Goal: Task Accomplishment & Management: Manage account settings

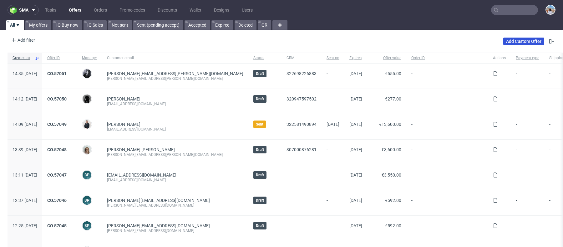
click at [504, 40] on link "Add Custom Offer" at bounding box center [523, 42] width 41 height 8
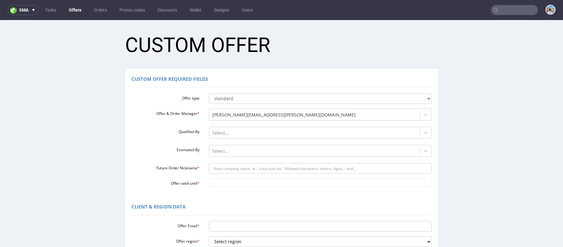
click at [504, 6] on input "text" at bounding box center [514, 10] width 47 height 10
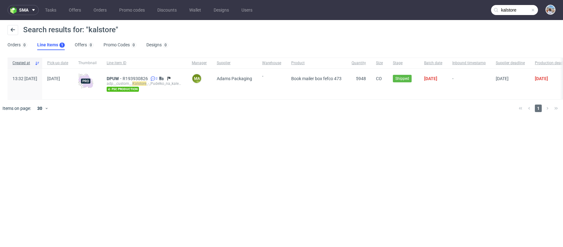
click at [511, 11] on input "kalstore" at bounding box center [514, 10] width 47 height 10
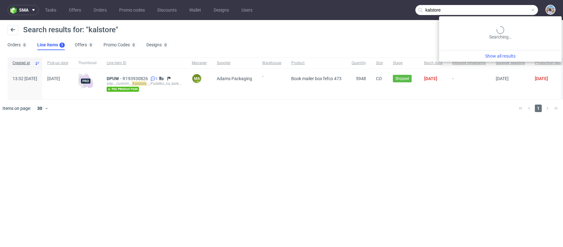
click at [511, 11] on input "kalstore" at bounding box center [476, 10] width 123 height 10
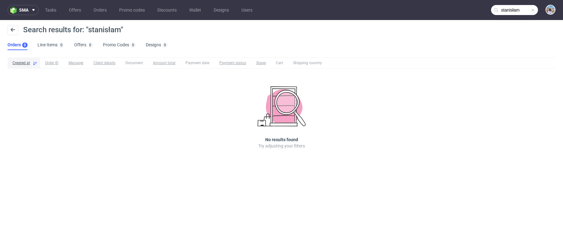
click at [514, 12] on input "stanisłam" at bounding box center [514, 10] width 47 height 10
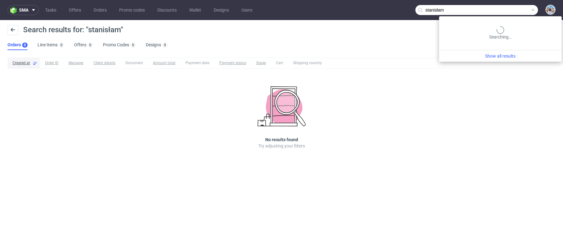
click at [514, 12] on input "stanisłam" at bounding box center [476, 10] width 123 height 10
paste input "law.czarnocki@kal-store.co"
type input "stanislaw.czarnocki@kal-store.com"
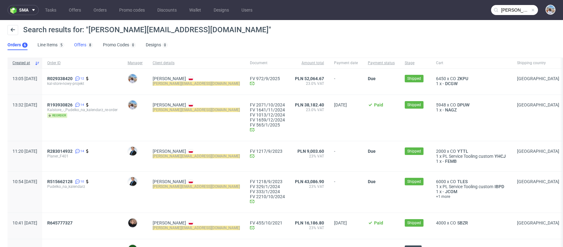
click at [80, 45] on link "Offers 8" at bounding box center [83, 45] width 19 height 10
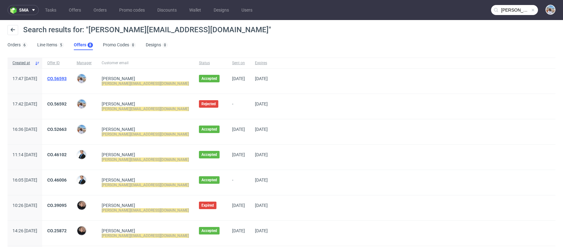
click at [67, 76] on link "CO.56593" at bounding box center [56, 78] width 19 height 5
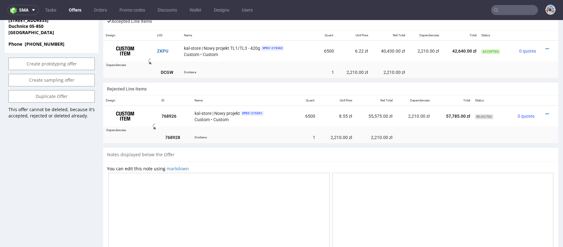
scroll to position [388, 0]
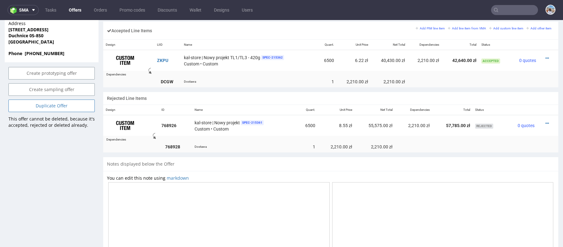
click at [56, 99] on link "Duplicate Offer" at bounding box center [51, 105] width 86 height 13
click at [43, 74] on link "Yes" at bounding box center [42, 76] width 18 height 9
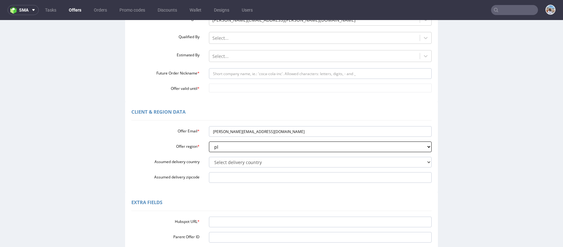
scroll to position [109, 0]
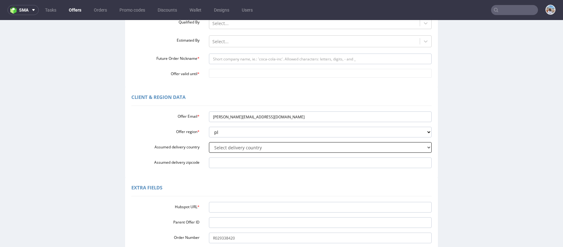
click at [232, 149] on select "Select delivery country Andorra Afghanistan Anguilla Albania Armenia Antarctica…" at bounding box center [320, 147] width 223 height 11
select select "179"
click at [209, 142] on select "Select delivery country Andorra Afghanistan Anguilla Albania Armenia Antarctica…" at bounding box center [320, 147] width 223 height 11
drag, startPoint x: 232, startPoint y: 149, endPoint x: 220, endPoint y: 205, distance: 56.8
click at [220, 205] on input "Hubspot URL *" at bounding box center [320, 207] width 223 height 11
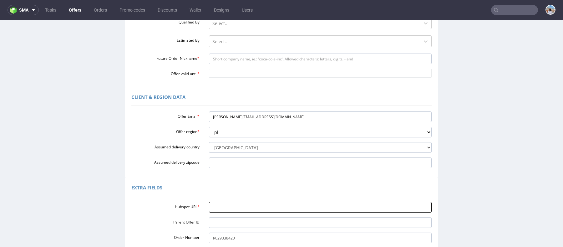
paste input "https://app-eu1.hubspot.com/contacts/25600958/record/0-3/322581501118/"
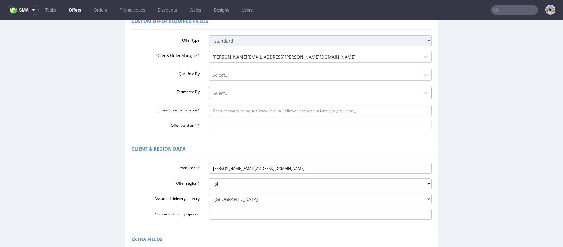
scroll to position [43, 0]
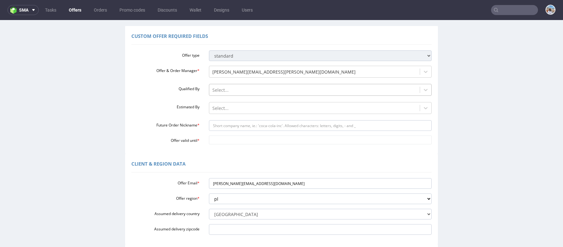
type input "https://app-eu1.hubspot.com/contacts/25600958/record/0-3/322581501118/"
click at [222, 85] on div "Select..." at bounding box center [314, 90] width 211 height 10
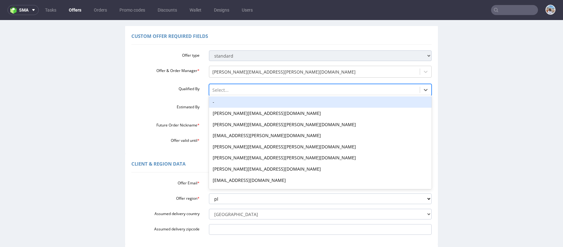
click at [220, 102] on div "-" at bounding box center [320, 101] width 223 height 11
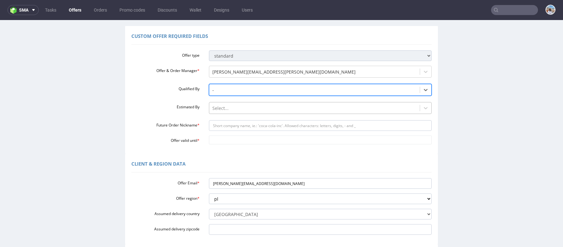
click at [220, 112] on div "Select..." at bounding box center [314, 108] width 211 height 10
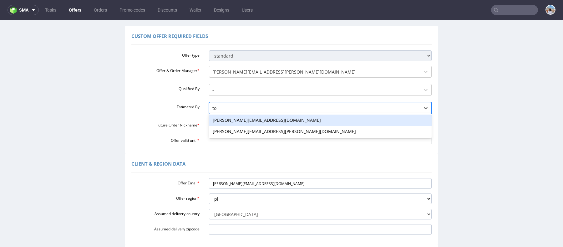
type input "tom"
click at [231, 122] on div "tomasz.kubiak@packhelp.com" at bounding box center [320, 119] width 223 height 11
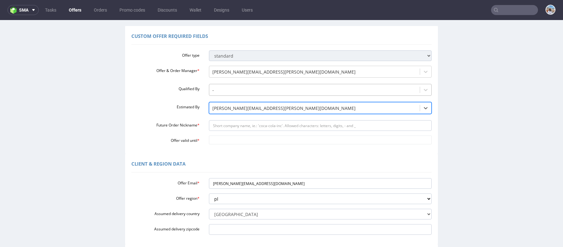
click at [229, 89] on div at bounding box center [314, 90] width 205 height 8
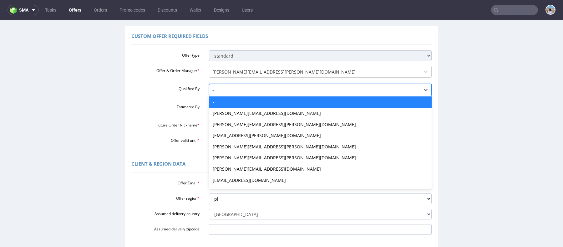
click at [162, 108] on label "Estimated By" at bounding box center [166, 106] width 78 height 8
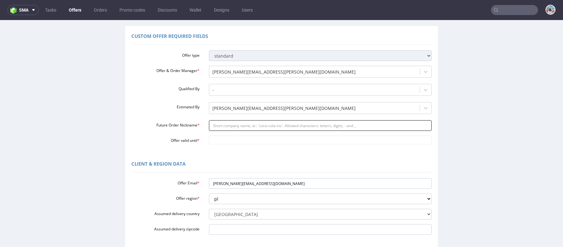
click at [209, 126] on input "Future Order Nickname *" at bounding box center [320, 125] width 223 height 11
paste input "httpsapp-eu1hubspotcomcontacts25600958record0-3322581501118"
type input "httpsapp-eu1hubspotcomcontacts25600958record0-3322581501118"
click at [233, 128] on input "httpsapp-eu1hubspotcomcontacts25600958record0-3322581501118" at bounding box center [320, 125] width 223 height 11
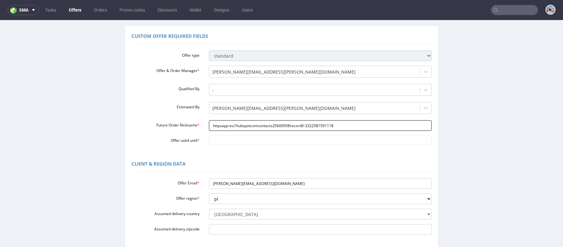
click at [233, 128] on input "httpsapp-eu1hubspotcomcontacts25600958record0-3322581501118" at bounding box center [320, 125] width 223 height 11
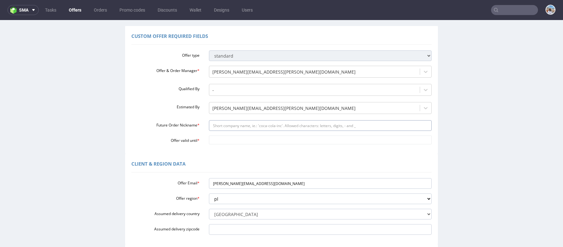
paste input "kalstore_-_opakowanie_na_kalendarz__nowy_design"
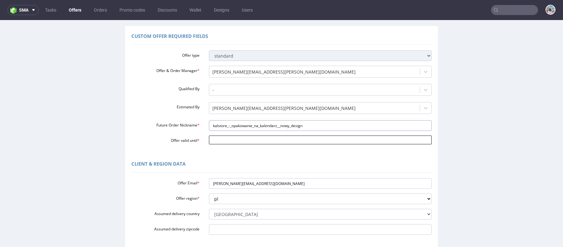
type input "kalstore_-_opakowanie_na_kalendarz__nowy_design"
click at [220, 139] on input "Offer valid until *" at bounding box center [320, 139] width 223 height 9
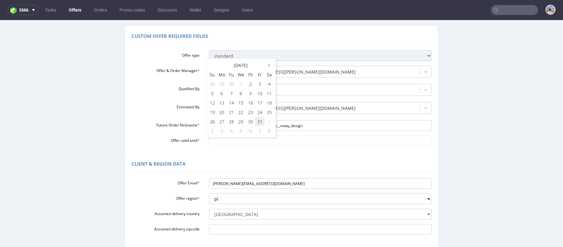
click at [260, 119] on td "31" at bounding box center [259, 121] width 9 height 9
type input "2025-10-31"
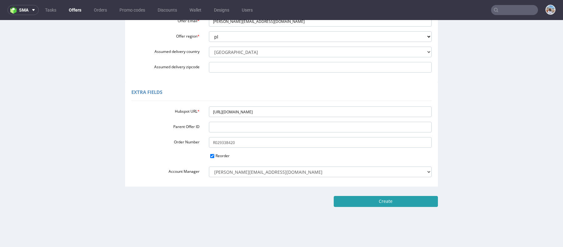
click at [382, 202] on input "Create" at bounding box center [386, 201] width 104 height 11
type input "Please wait..."
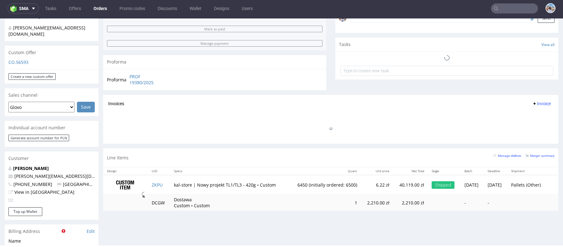
scroll to position [217, 0]
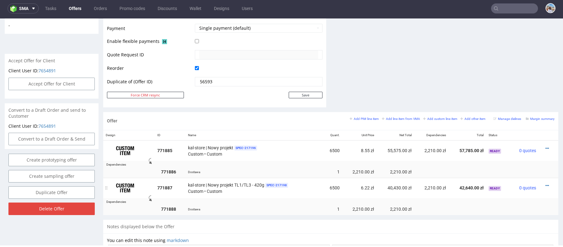
scroll to position [294, 0]
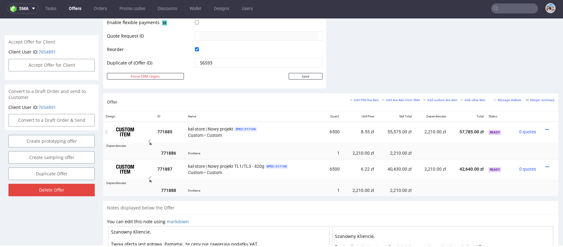
click at [546, 127] on td at bounding box center [549, 131] width 20 height 21
click at [544, 127] on div at bounding box center [546, 129] width 11 height 6
click at [545, 127] on icon at bounding box center [546, 129] width 3 height 4
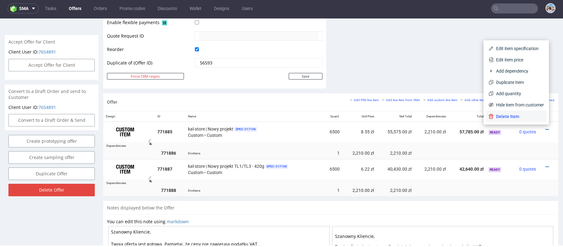
click at [511, 119] on li "Delete Item" at bounding box center [516, 116] width 60 height 11
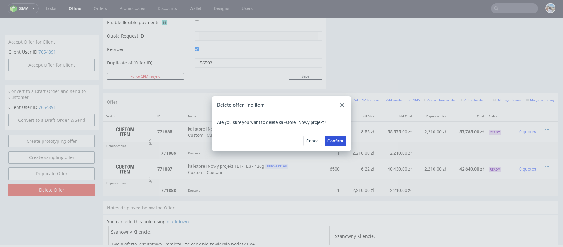
click at [328, 141] on span "Confirm" at bounding box center [335, 141] width 16 height 4
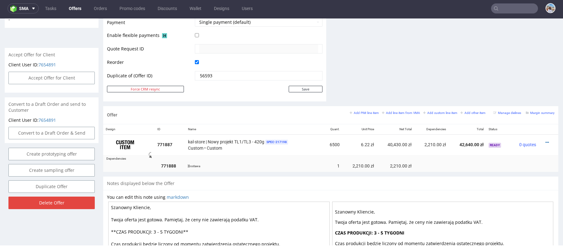
scroll to position [292, 0]
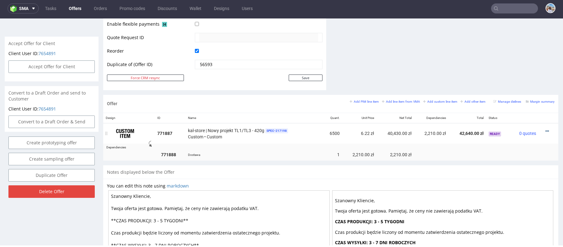
click at [545, 131] on icon at bounding box center [546, 131] width 3 height 4
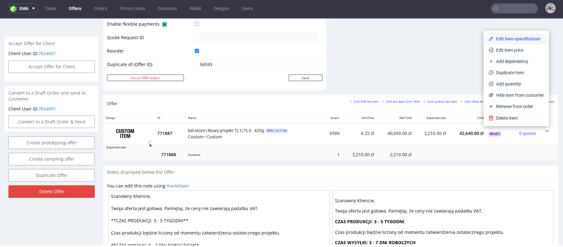
click at [504, 39] on span "Edit item specification" at bounding box center [519, 39] width 50 height 6
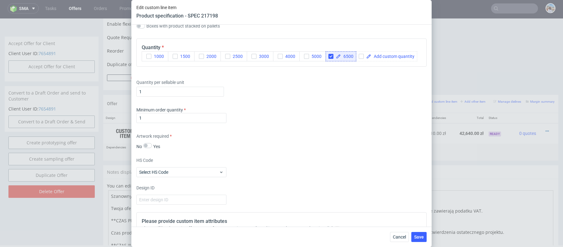
scroll to position [641, 0]
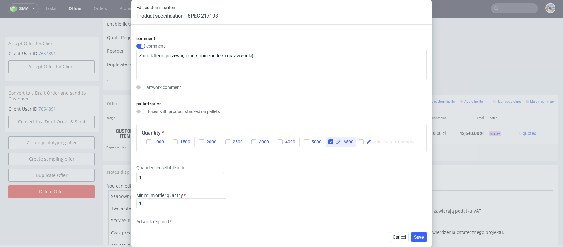
click at [383, 139] on span at bounding box center [392, 141] width 43 height 4
checkbox input "true"
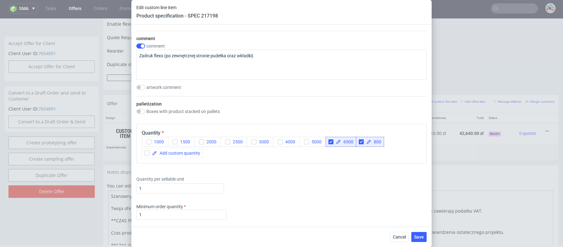
click at [300, 175] on div "Quantity per sellable unit 1" at bounding box center [281, 183] width 290 height 25
click at [159, 142] on span "1000" at bounding box center [157, 141] width 13 height 5
drag, startPoint x: 209, startPoint y: 144, endPoint x: 171, endPoint y: 139, distance: 38.2
click at [171, 139] on div "1000 1500 2000 2500 3000 4000 5000 6500 800" at bounding box center [282, 147] width 280 height 21
click at [171, 139] on button "1500" at bounding box center [181, 142] width 27 height 10
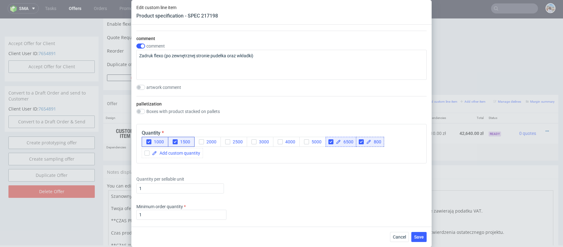
click at [342, 140] on span "6500" at bounding box center [347, 141] width 13 height 4
checkbox input "true"
click at [340, 182] on div "Quantity per sellable unit 1" at bounding box center [281, 183] width 290 height 25
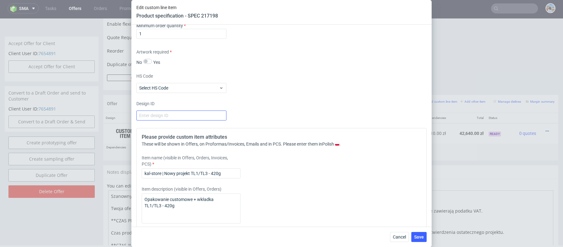
scroll to position [895, 0]
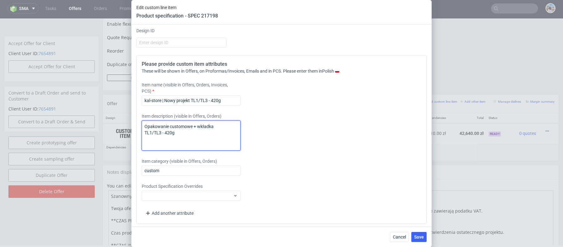
click at [182, 129] on textarea "Opakowanie customowe + wkładka TL1/TL3 - 420g" at bounding box center [191, 135] width 99 height 30
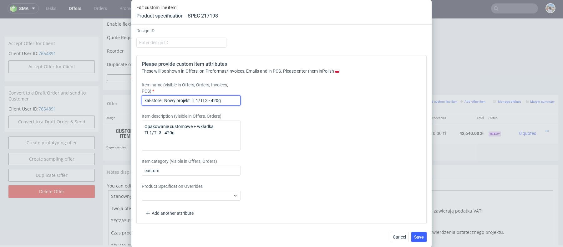
click at [188, 96] on input "kal-store | Nowy projekt TL1/TL3 - 420g" at bounding box center [191, 100] width 99 height 10
drag, startPoint x: 190, startPoint y: 98, endPoint x: 165, endPoint y: 98, distance: 24.4
click at [165, 98] on input "kal-store | Nowy projekt TL1/TL3 - 420g" at bounding box center [191, 100] width 99 height 10
click at [189, 99] on input "kal-store | Nowy projekt TL1/TL3 - 420g" at bounding box center [191, 100] width 99 height 10
drag, startPoint x: 189, startPoint y: 99, endPoint x: 165, endPoint y: 99, distance: 23.8
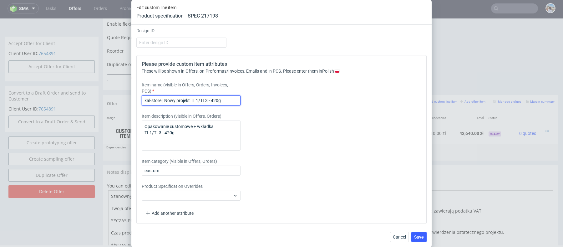
click at [165, 99] on input "kal-store | Nowy projekt TL1/TL3 - 420g" at bounding box center [191, 100] width 99 height 10
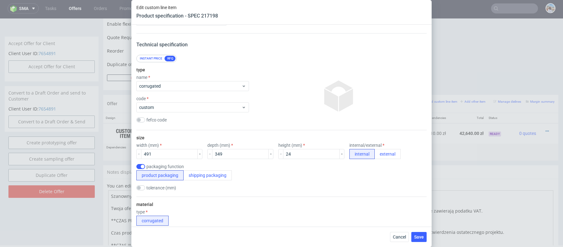
scroll to position [0, 0]
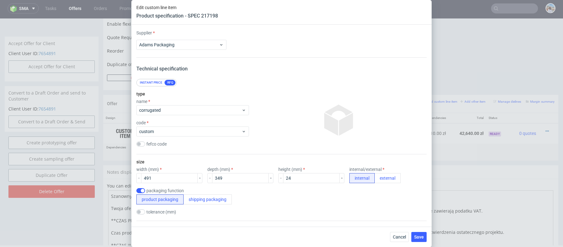
type input "kal-store | nowy design TL1/TL3 - 420g"
click at [422, 231] on div "Cancel Save" at bounding box center [281, 236] width 300 height 20
click at [420, 235] on span "Save" at bounding box center [419, 237] width 10 height 4
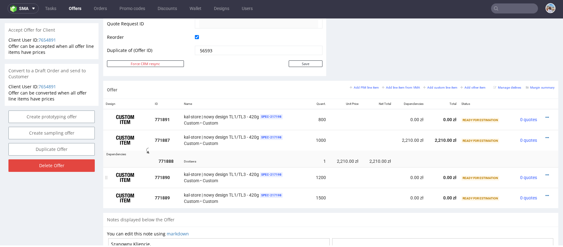
scroll to position [377, 0]
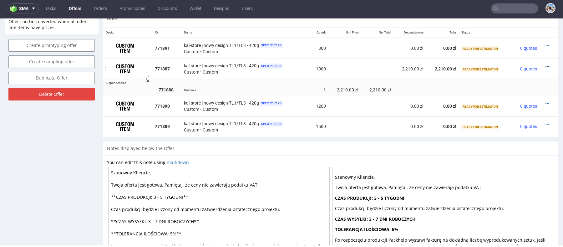
click at [545, 64] on icon at bounding box center [546, 66] width 3 height 4
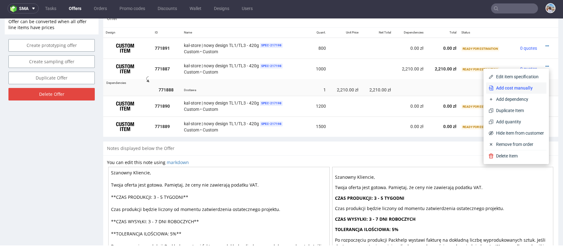
click at [506, 89] on span "Add cost manually" at bounding box center [519, 88] width 50 height 6
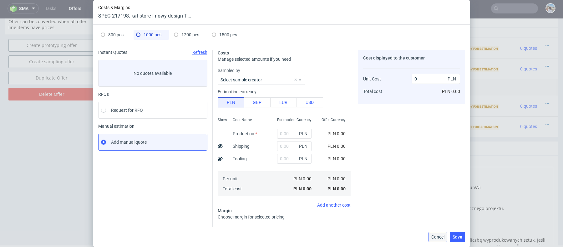
drag, startPoint x: 435, startPoint y: 237, endPoint x: 407, endPoint y: 54, distance: 185.1
click at [435, 237] on span "Cancel" at bounding box center [437, 237] width 13 height 4
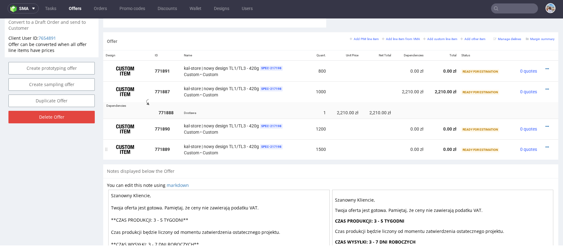
scroll to position [336, 0]
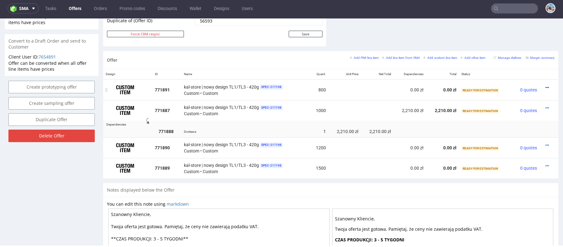
click at [545, 86] on icon at bounding box center [546, 87] width 3 height 4
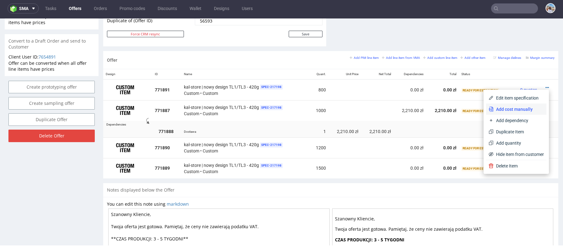
click at [516, 106] on span "Add cost manually" at bounding box center [519, 109] width 50 height 6
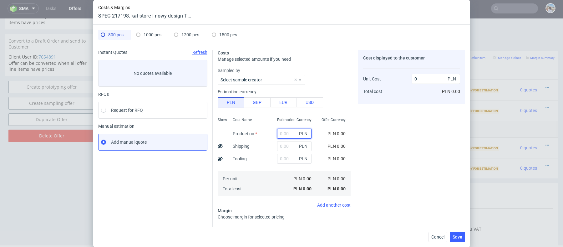
click at [288, 133] on input "text" at bounding box center [294, 134] width 34 height 10
paste input "5896"
type input "5896"
type input "7.37"
type input "5896"
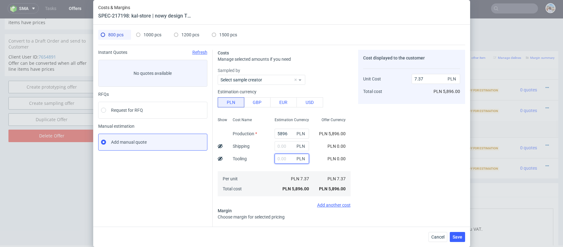
click at [284, 156] on input "text" at bounding box center [292, 159] width 34 height 10
paste input "1800"
type input "1800"
type input "9.62"
type input "1800"
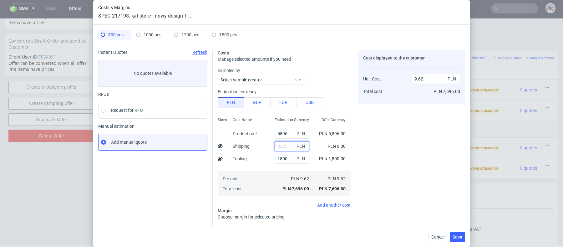
click at [276, 144] on input "text" at bounding box center [292, 146] width 34 height 10
type input "300"
type input "10"
type input "300"
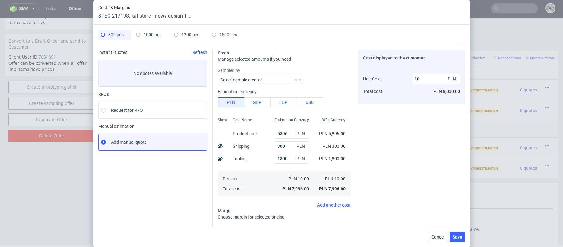
click at [205, 191] on div "Instant Quotes Refresh No quotes available RFQs Request for RFQ Manual estimati…" at bounding box center [155, 164] width 114 height 229
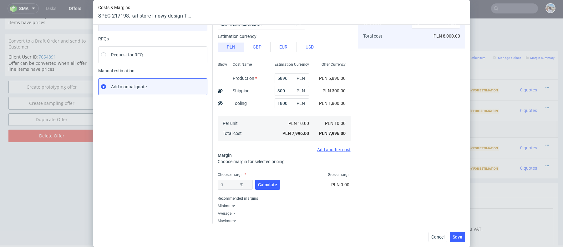
scroll to position [57, 0]
click at [265, 183] on span "Calculate" at bounding box center [267, 183] width 19 height 4
type input "35.17"
type input "15.42"
click at [226, 179] on input "35.17" at bounding box center [235, 183] width 35 height 10
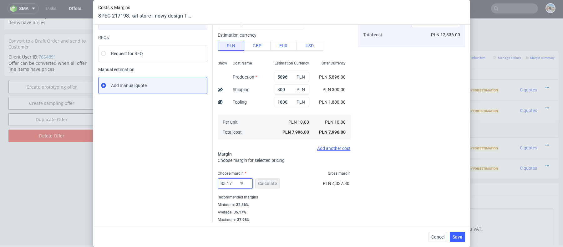
click at [226, 179] on input "35.17" at bounding box center [235, 183] width 35 height 10
type input "22"
type input "12.82"
click at [169, 175] on div "Instant Quotes Refresh No quotes available RFQs Request for RFQ Manual estimati…" at bounding box center [155, 115] width 114 height 244
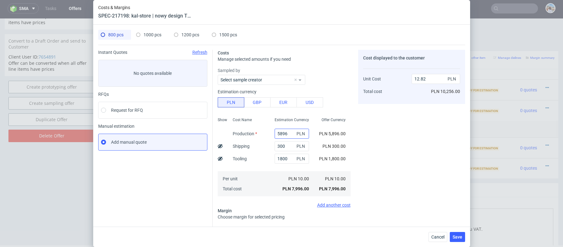
scroll to position [100, 0]
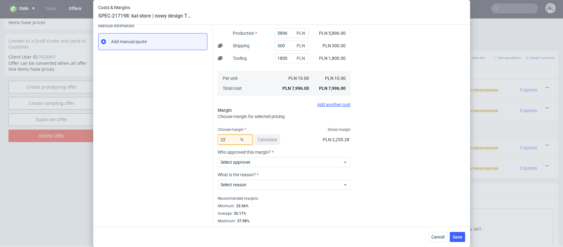
click at [232, 142] on input "22" at bounding box center [235, 139] width 35 height 10
type input "25"
click at [164, 149] on div "Instant Quotes Refresh No quotes available RFQs Request for RFQ Manual estimati…" at bounding box center [155, 86] width 114 height 274
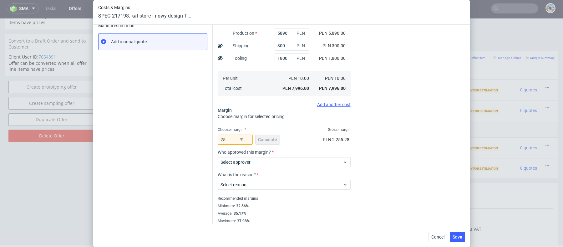
type input "13.33"
click at [237, 157] on div "Select approver" at bounding box center [284, 162] width 133 height 10
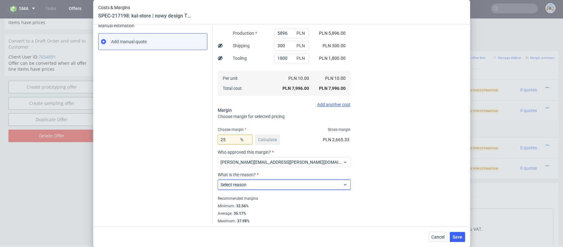
click at [253, 182] on span "Select reason" at bounding box center [281, 184] width 123 height 6
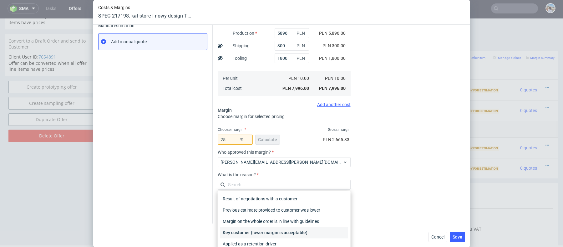
click at [254, 230] on div "Key customer (lower margin is acceptable)" at bounding box center [284, 232] width 128 height 11
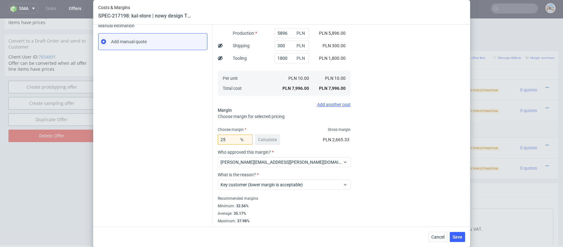
scroll to position [0, 0]
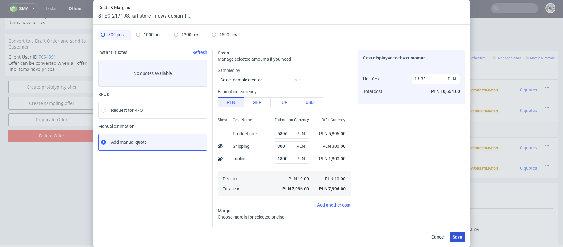
click at [458, 236] on span "Save" at bounding box center [458, 237] width 10 height 4
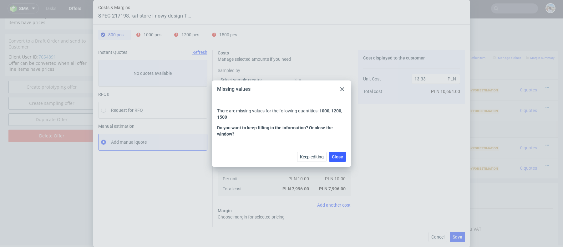
click at [342, 92] on div at bounding box center [342, 89] width 8 height 8
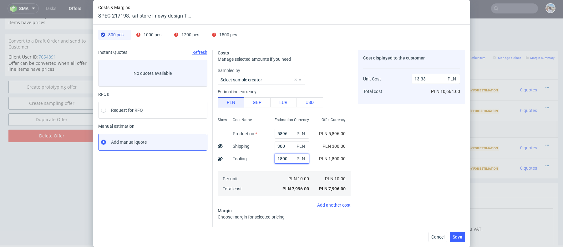
click at [287, 162] on input "1800" at bounding box center [292, 159] width 34 height 10
click at [151, 31] on div "1000 pcs" at bounding box center [148, 35] width 25 height 10
type input "0"
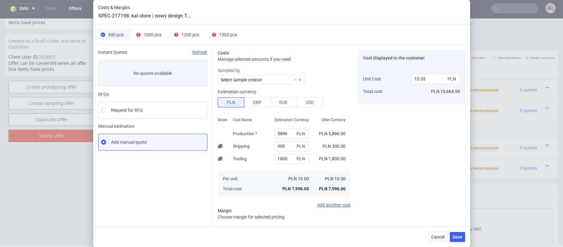
type input "0"
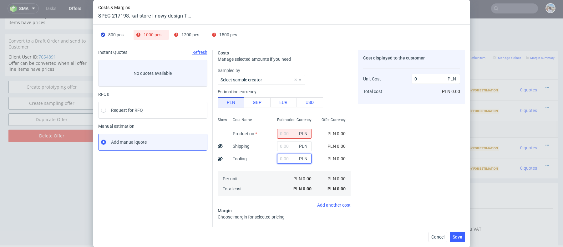
click at [289, 157] on input "text" at bounding box center [294, 159] width 34 height 10
paste input "1800"
type input "1800"
type input "1.8"
type input "1800"
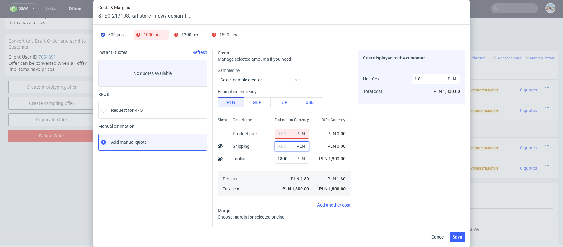
click at [291, 146] on input "text" at bounding box center [292, 146] width 34 height 10
paste input "600"
type input "600"
type input "2.4"
type input "600"
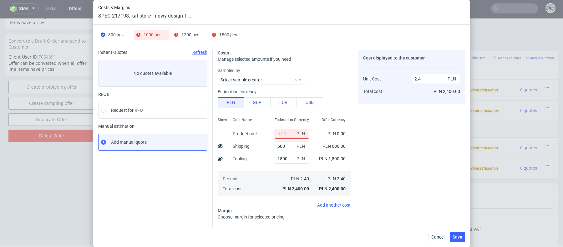
click at [260, 144] on div "Cost Name Production Shipping Tooling Per unit Total cost" at bounding box center [249, 156] width 42 height 83
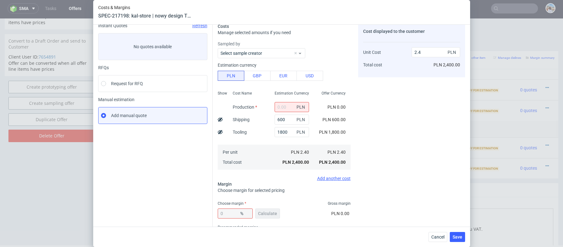
scroll to position [18, 0]
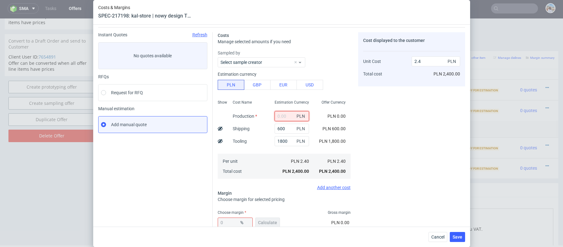
click at [285, 115] on input "text" at bounding box center [292, 116] width 34 height 10
paste input "6700"
type input "6700"
type input "9.1"
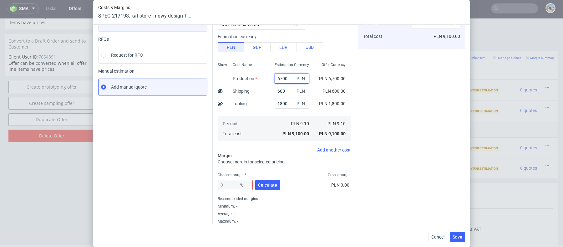
scroll to position [57, 0]
type input "6700"
click at [265, 179] on button "Calculate" at bounding box center [267, 183] width 25 height 10
type input "34.3"
type input "13.85"
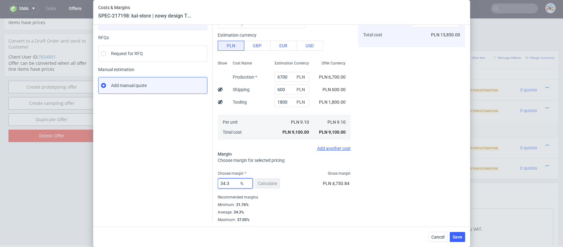
click at [225, 182] on input "34.3" at bounding box center [235, 183] width 35 height 10
type input "22"
click at [195, 184] on div "Instant Quotes Refresh No quotes available RFQs Request for RFQ Manual estimati…" at bounding box center [155, 107] width 114 height 229
type input "11.67"
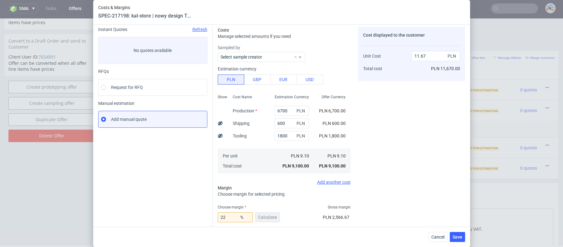
scroll to position [0, 0]
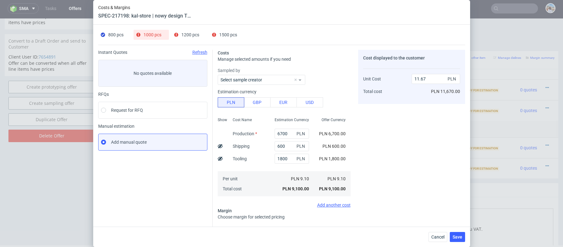
click at [109, 34] on span "800 pcs" at bounding box center [115, 34] width 15 height 5
type input "5896"
type input "300"
type input "25"
type input "13.33"
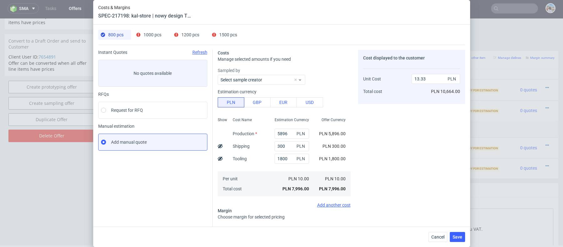
click at [142, 34] on div "1000 pcs" at bounding box center [148, 35] width 25 height 10
type input "6700"
type input "600"
type input "22"
type input "11.67"
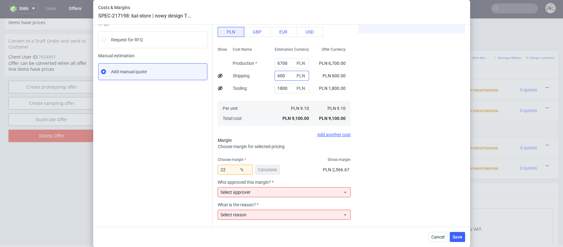
scroll to position [92, 0]
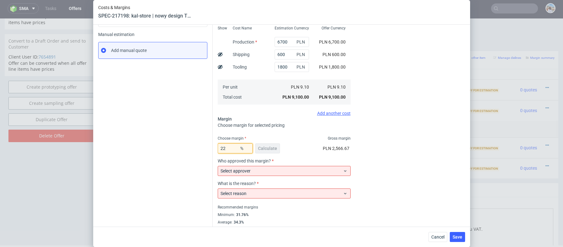
click at [229, 146] on input "22" at bounding box center [235, 148] width 35 height 10
type input "25"
type input "12.13"
click at [220, 169] on div "Select approver" at bounding box center [284, 171] width 133 height 10
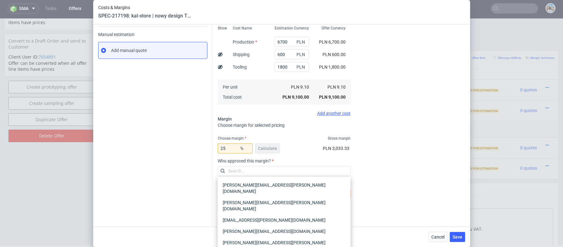
click at [220, 169] on input "text" at bounding box center [284, 171] width 133 height 10
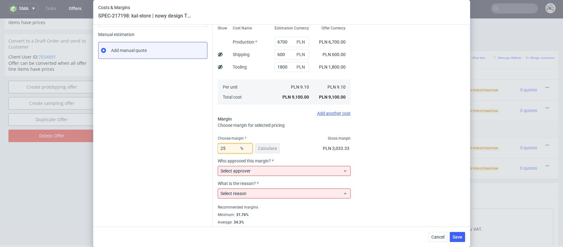
click at [229, 150] on input "25" at bounding box center [235, 148] width 35 height 10
type input "22"
type input "11.67"
click at [160, 143] on div "Instant Quotes Refresh No quotes available RFQs Request for RFQ Manual estimati…" at bounding box center [155, 95] width 114 height 274
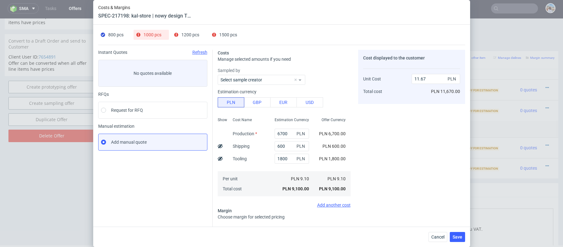
click at [106, 34] on div "800 pcs" at bounding box center [112, 35] width 23 height 10
type input "5896"
type input "300"
type input "25"
type input "13.33"
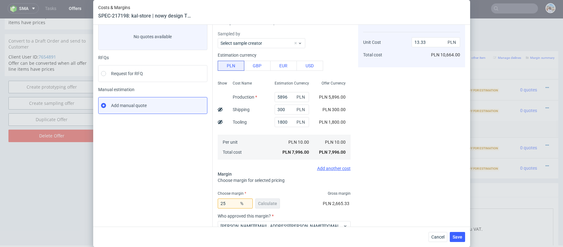
scroll to position [102, 0]
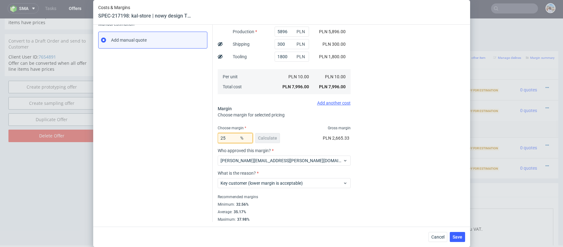
click at [230, 141] on input "25" at bounding box center [235, 138] width 35 height 10
type input "22"
type input "12.82"
type input "22"
click at [194, 162] on div "Instant Quotes Refresh No quotes available RFQs Request for RFQ Manual estimati…" at bounding box center [155, 85] width 114 height 274
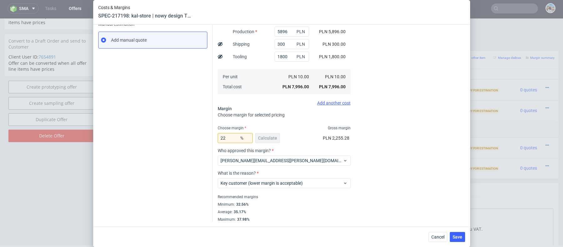
scroll to position [0, 0]
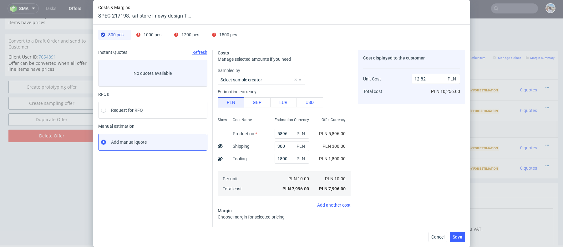
click at [153, 33] on span "1000 pcs" at bounding box center [153, 34] width 18 height 5
type input "6700"
type input "600"
type input "11.67"
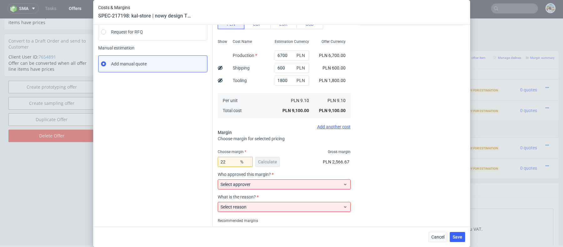
click at [302, 178] on div "Select approver" at bounding box center [284, 183] width 133 height 13
click at [301, 185] on span "Select approver" at bounding box center [281, 184] width 123 height 6
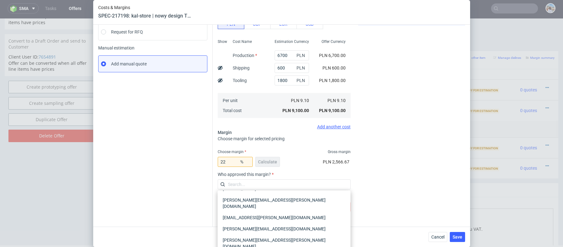
scroll to position [24, 0]
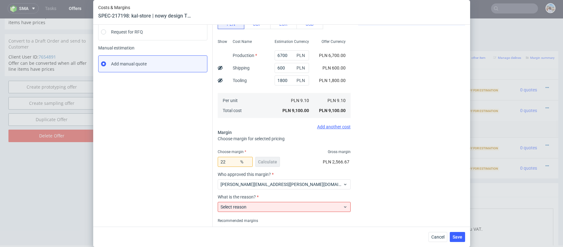
click at [260, 200] on div "Select reason" at bounding box center [284, 205] width 133 height 13
click at [260, 205] on span "Select reason" at bounding box center [281, 207] width 123 height 6
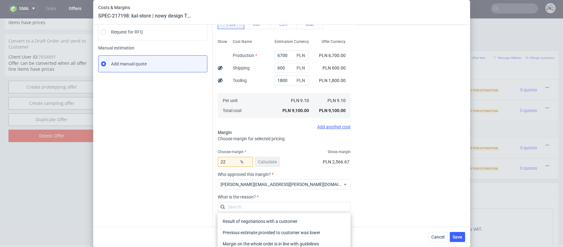
scroll to position [102, 0]
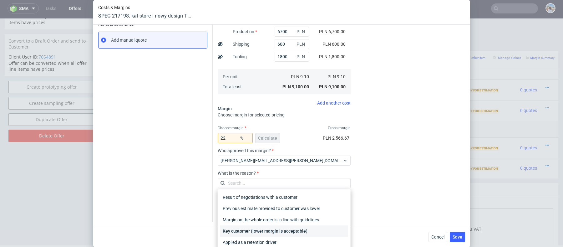
click at [262, 231] on div "Key customer (lower margin is acceptable)" at bounding box center [284, 230] width 128 height 11
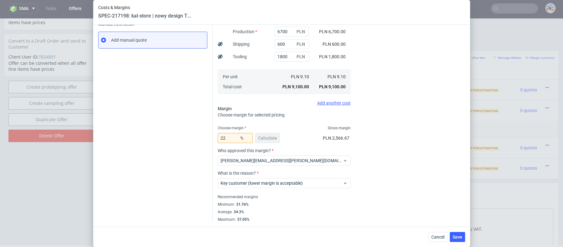
scroll to position [0, 0]
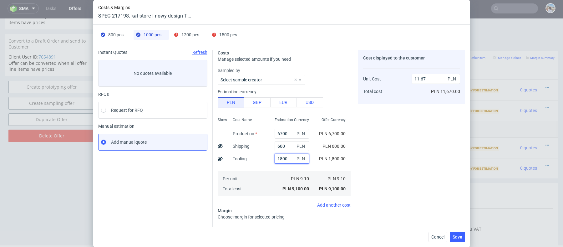
click at [277, 158] on input "1800" at bounding box center [292, 159] width 34 height 10
click at [191, 37] on span "1200 pcs" at bounding box center [190, 34] width 18 height 5
type input "0"
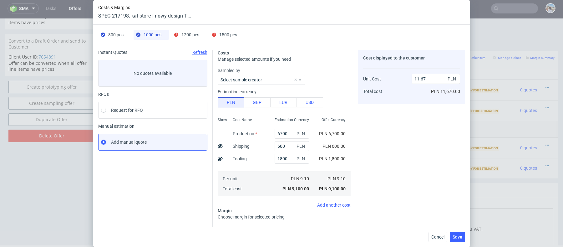
type input "0"
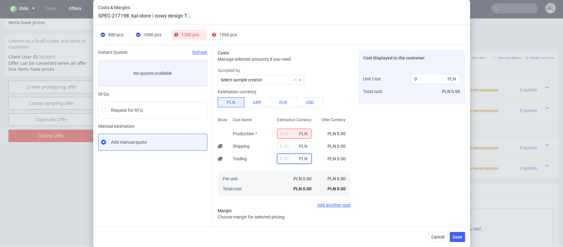
click at [283, 159] on input "text" at bounding box center [294, 159] width 34 height 10
paste input "1800"
type input "1800"
click at [285, 143] on input "text" at bounding box center [294, 146] width 34 height 10
type input "1.5"
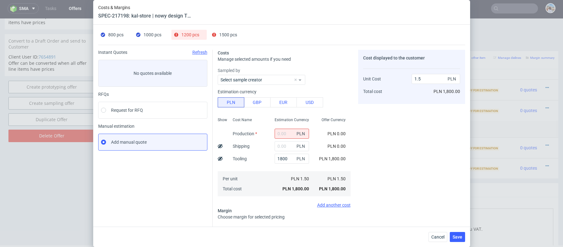
click at [155, 37] on span "1000 pcs" at bounding box center [153, 34] width 18 height 5
type input "6700"
type input "600"
type input "22"
type input "11.67"
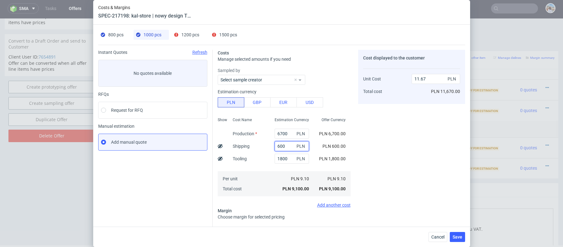
click at [291, 147] on input "600" at bounding box center [292, 146] width 34 height 10
click at [186, 28] on div "800 pcs 1000 pcs 1200 pcs 1500 pcs Instant Quotes Refresh No quotes available R…" at bounding box center [281, 126] width 377 height 202
click at [187, 32] on span "1200 pcs" at bounding box center [190, 34] width 18 height 5
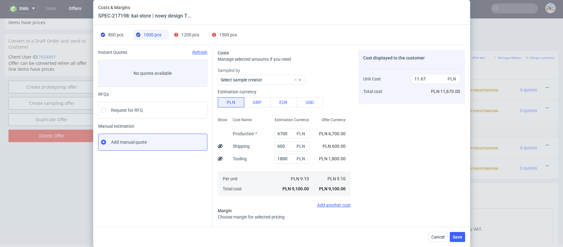
type input "0"
type input "1.5"
click at [289, 145] on input "text" at bounding box center [292, 146] width 34 height 10
paste input "600"
type input "600"
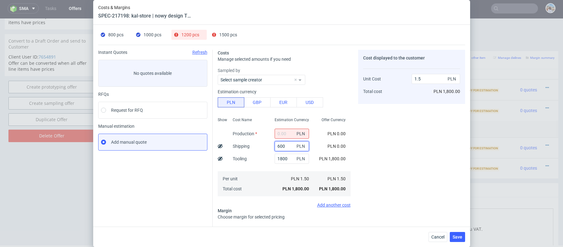
type input "2"
type input "600"
click at [280, 132] on input "text" at bounding box center [292, 134] width 34 height 10
paste input "7416"
type input "7416"
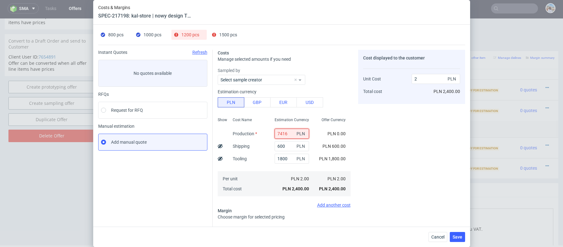
type input "8.18"
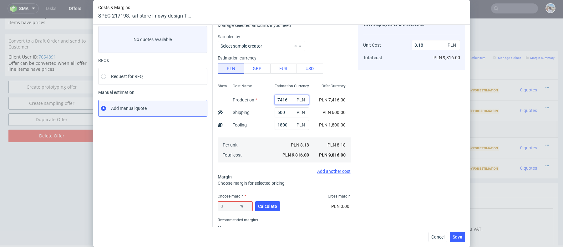
scroll to position [9, 0]
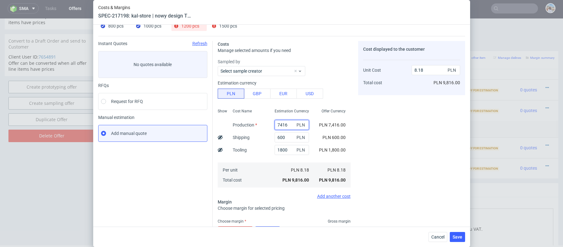
type input "7416"
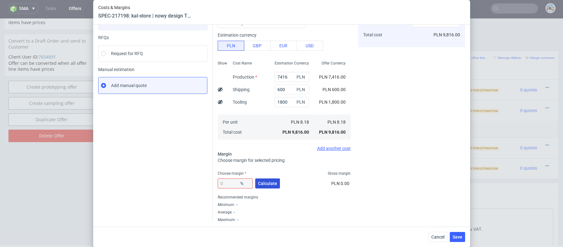
click at [262, 186] on button "Calculate" at bounding box center [267, 183] width 25 height 10
type input "33.8"
type input "12.36"
click at [226, 184] on input "33.8" at bounding box center [235, 183] width 35 height 10
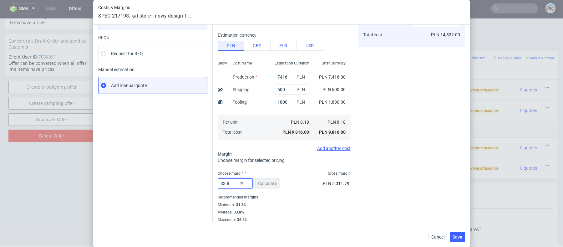
click at [226, 184] on input "33.8" at bounding box center [235, 183] width 35 height 10
type input "22"
type input "10.49"
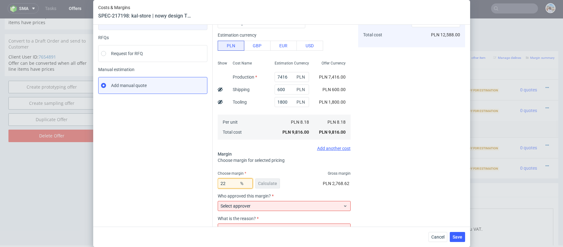
type input "22"
click at [247, 207] on label "Select approver" at bounding box center [235, 205] width 30 height 5
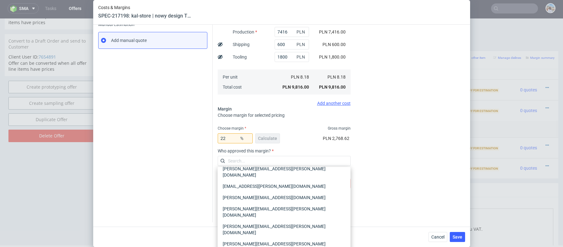
scroll to position [101, 0]
click at [255, 238] on div "marta.kozlowska@packhelp.com" at bounding box center [284, 247] width 128 height 18
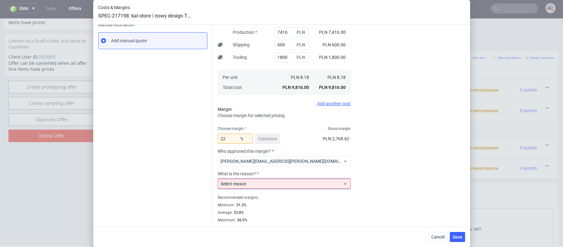
click at [255, 183] on span "Select reason" at bounding box center [281, 183] width 123 height 6
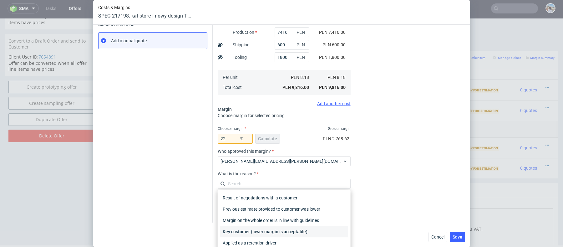
click at [256, 230] on div "Key customer (lower margin is acceptable)" at bounding box center [284, 231] width 128 height 11
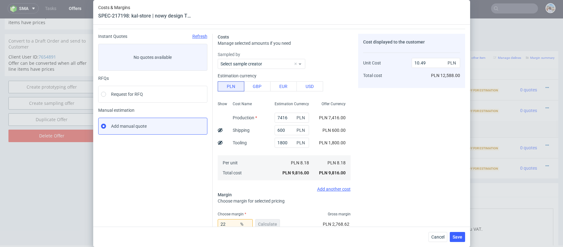
scroll to position [0, 0]
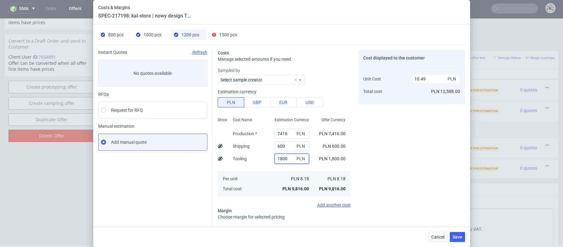
click at [286, 162] on input "1800" at bounding box center [292, 159] width 34 height 10
click at [221, 147] on use at bounding box center [220, 146] width 5 height 4
type input "9.99"
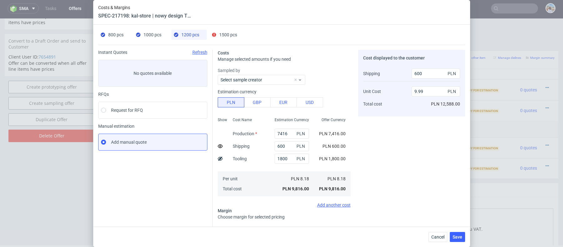
click at [139, 37] on div "1000 pcs" at bounding box center [148, 35] width 25 height 10
type input "6700"
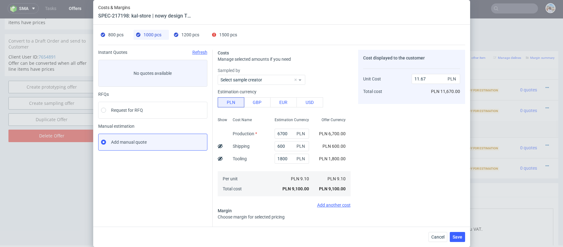
click at [220, 147] on icon at bounding box center [220, 146] width 5 height 5
type input "11.07"
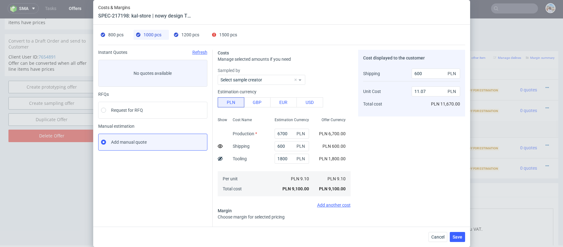
click at [183, 31] on div "1200 pcs" at bounding box center [186, 35] width 25 height 10
type input "7416"
click at [417, 92] on input "9.99" at bounding box center [436, 91] width 48 height 10
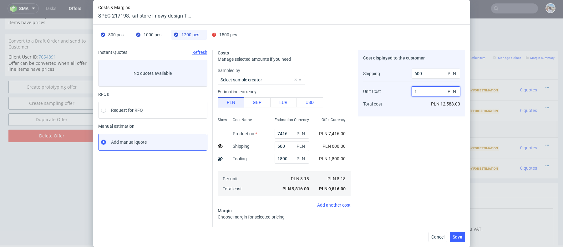
type input "10"
type input "22.095238095238095"
type input "10"
click at [374, 133] on div "Cost displayed to the customer Shipping Unit Cost Total cost 600 PLN 10 PLN PLN…" at bounding box center [411, 187] width 107 height 274
click at [146, 35] on span "1000 pcs" at bounding box center [153, 34] width 18 height 5
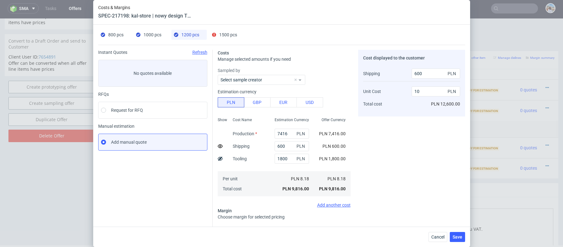
type input "6700"
type input "22"
type input "11.07"
click at [114, 34] on span "800 pcs" at bounding box center [115, 34] width 15 height 5
type input "5896"
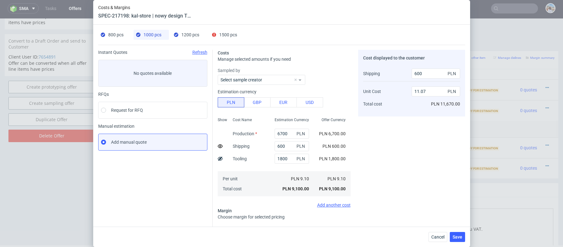
type input "300"
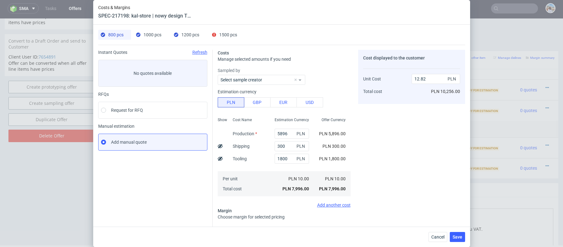
click at [221, 146] on icon at bounding box center [220, 146] width 5 height 5
type input "12.44"
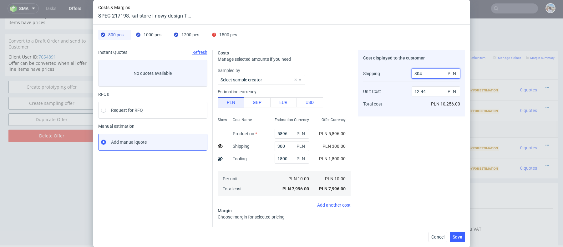
click at [425, 77] on input "304" at bounding box center [436, 73] width 48 height 10
type input "300"
type input "12.45"
type input "300"
click at [301, 109] on div "Sampled by Select sample creator Estimation currency PLN GBP EUR USD Show Cost …" at bounding box center [284, 137] width 133 height 140
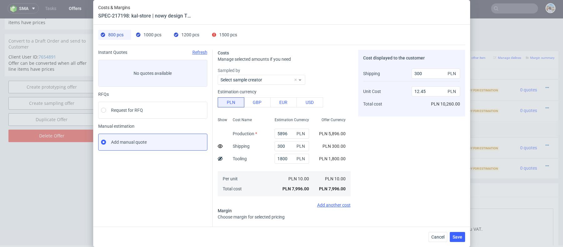
click at [147, 32] on span "1000 pcs" at bounding box center [153, 34] width 18 height 5
type input "6700"
type input "600"
type input "11.07"
type input "600"
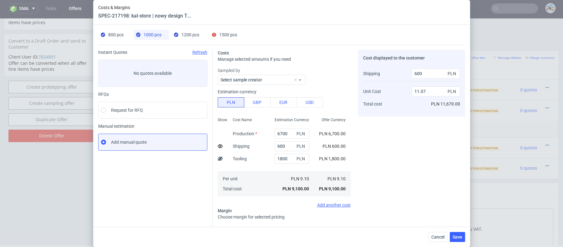
click at [189, 34] on span "1200 pcs" at bounding box center [190, 34] width 18 height 5
type input "7416"
type input "22.095238095238095"
type input "10"
click at [284, 142] on input "600" at bounding box center [292, 146] width 34 height 10
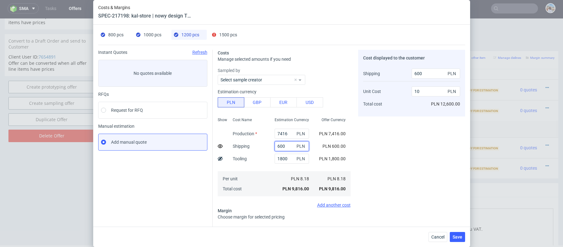
click at [284, 142] on input "600" at bounding box center [292, 146] width 34 height 10
click at [231, 25] on div "800 pcs 1000 pcs 1200 pcs 1500 pcs Instant Quotes Refresh No quotes available R…" at bounding box center [281, 126] width 377 height 202
click at [231, 39] on div "1500 pcs" at bounding box center [224, 35] width 25 height 10
type input "0"
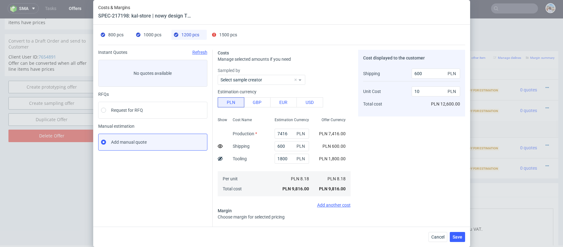
type input "0"
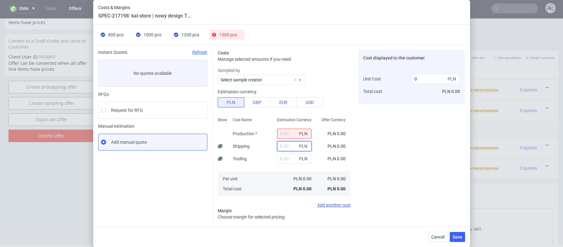
click at [282, 149] on input "text" at bounding box center [294, 146] width 34 height 10
paste input "600"
type input "600"
click at [280, 161] on input "text" at bounding box center [294, 159] width 34 height 10
type input "0.4"
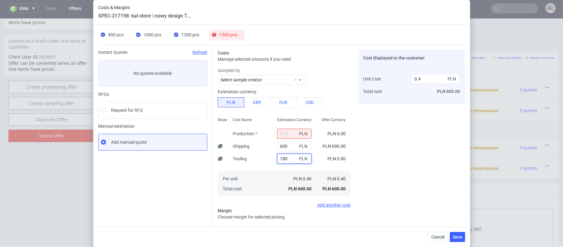
type input "1800"
type input "1.6"
type input "1800"
click at [219, 146] on icon at bounding box center [220, 146] width 5 height 5
type input "1.2"
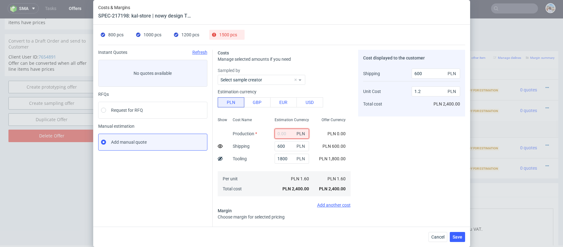
click at [285, 133] on input "text" at bounding box center [292, 134] width 34 height 10
paste input "8475"
type input "8475"
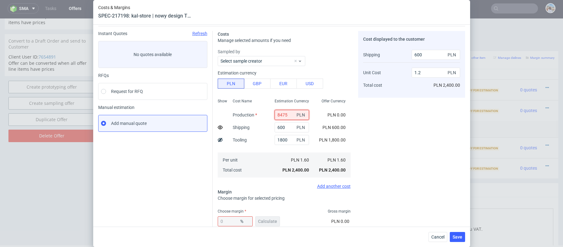
type input "6.85"
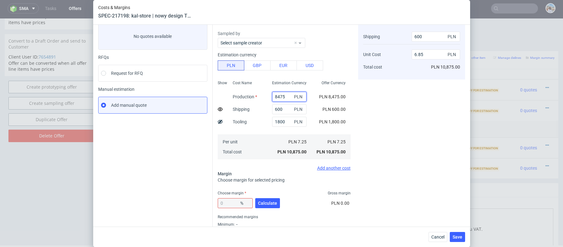
scroll to position [46, 0]
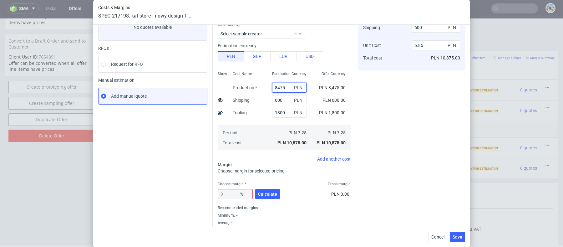
type input "8475"
click at [267, 199] on div "0 % Calculate" at bounding box center [249, 195] width 63 height 18
click at [266, 196] on button "Calculate" at bounding box center [267, 194] width 25 height 10
type input "33.12"
type input "10.44"
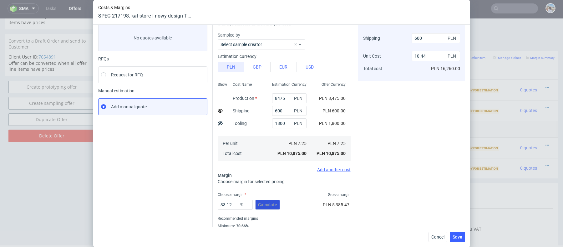
scroll to position [36, 0]
click at [236, 202] on input "33.12" at bounding box center [235, 204] width 35 height 10
type input "22"
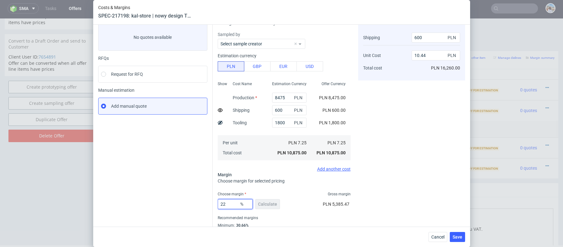
type input "8.89"
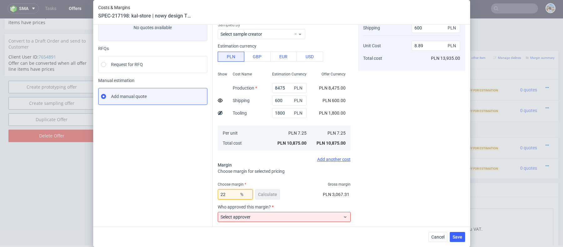
type input "22"
click at [179, 172] on div "Instant Quotes Refresh No quotes available RFQs Request for RFQ Manual estimati…" at bounding box center [155, 141] width 114 height 274
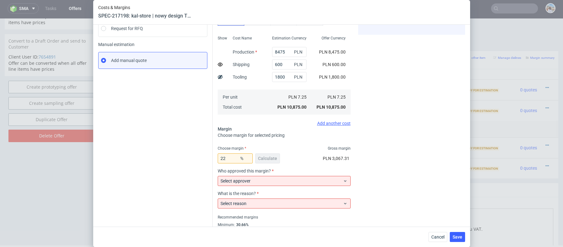
scroll to position [86, 0]
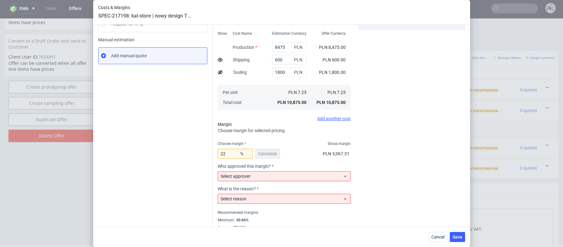
click at [241, 183] on div "Who approved this margin? Select approver" at bounding box center [284, 175] width 133 height 23
click at [241, 176] on label "Select approver" at bounding box center [235, 176] width 30 height 5
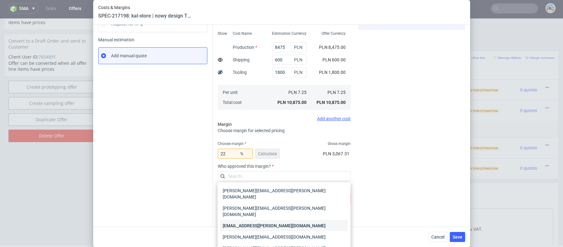
scroll to position [24, 0]
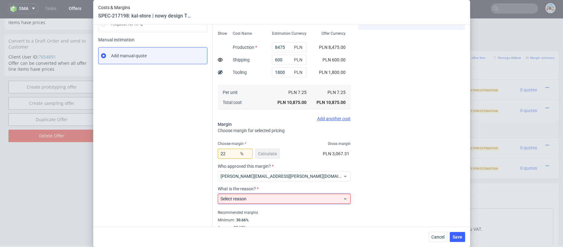
click at [258, 196] on span "Select reason" at bounding box center [281, 198] width 123 height 6
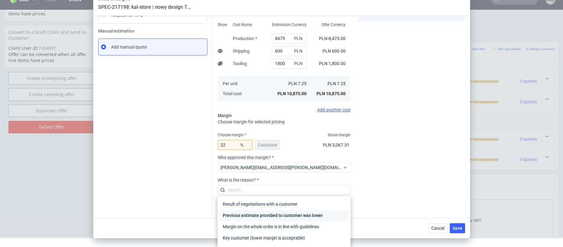
scroll to position [12, 0]
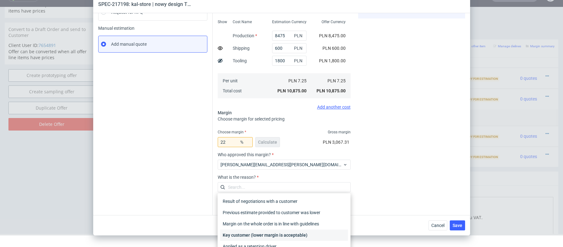
click at [254, 231] on div "Key customer (lower margin is acceptable)" at bounding box center [284, 234] width 128 height 11
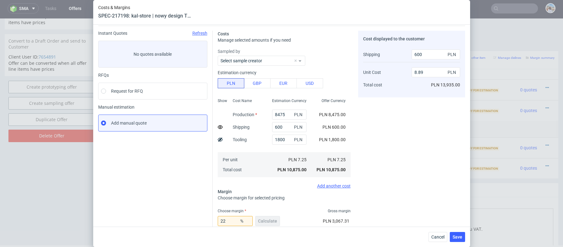
scroll to position [0, 0]
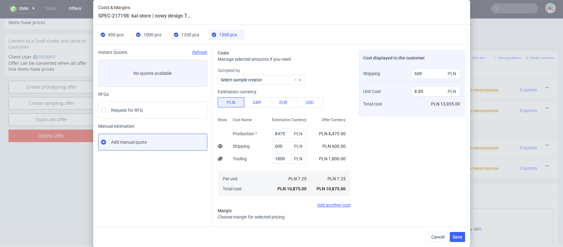
click at [193, 34] on span "1200 pcs" at bounding box center [190, 34] width 18 height 5
type input "7416"
type input "22.095238095238095"
type input "10"
click at [136, 32] on div "1000 pcs" at bounding box center [148, 35] width 25 height 10
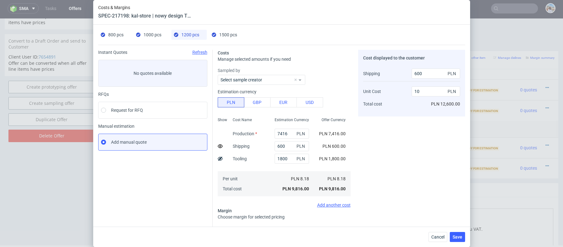
type input "6700"
type input "22"
type input "11.07"
click at [107, 30] on div "800 pcs" at bounding box center [112, 35] width 23 height 10
type input "5896"
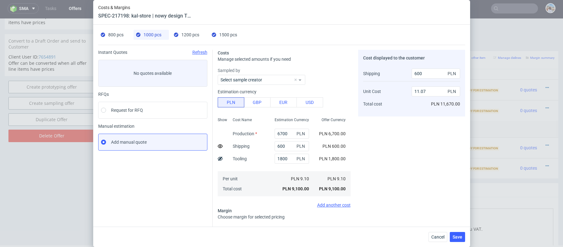
type input "300"
type input "12.45"
type input "300"
click at [155, 38] on div "1000 pcs" at bounding box center [148, 35] width 25 height 10
type input "6700"
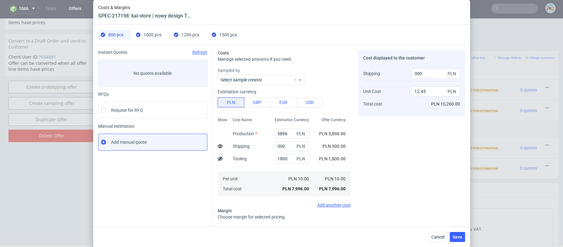
type input "600"
type input "11.07"
type input "600"
click at [190, 36] on span "1200 pcs" at bounding box center [190, 34] width 18 height 5
type input "7416"
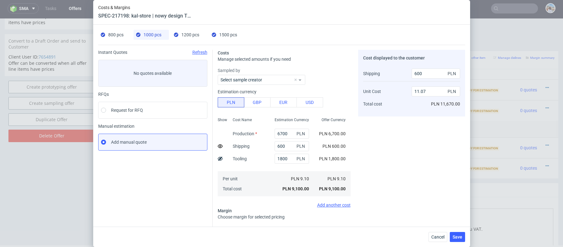
type input "22.095238095238095"
type input "10"
click at [218, 36] on div "1500 pcs" at bounding box center [224, 35] width 25 height 10
type input "8475"
type input "22"
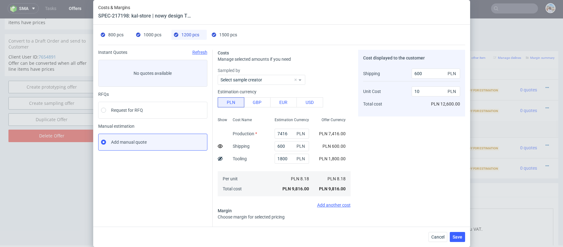
type input "8.89"
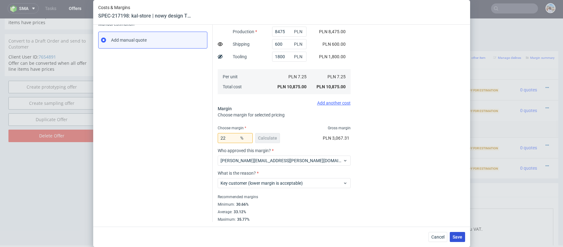
click at [453, 238] on span "Save" at bounding box center [458, 237] width 10 height 4
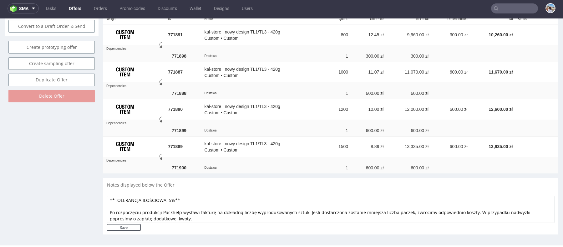
scroll to position [0, 0]
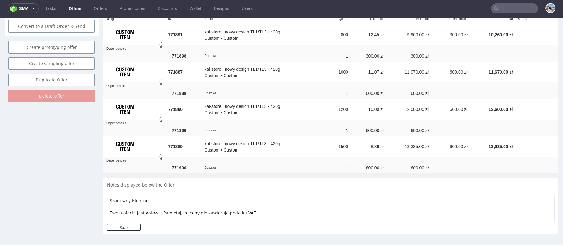
drag, startPoint x: 169, startPoint y: 217, endPoint x: 76, endPoint y: 99, distance: 150.8
click at [127, 225] on input "Save" at bounding box center [124, 227] width 34 height 7
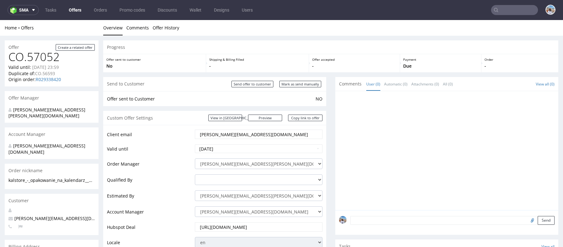
scroll to position [19, 0]
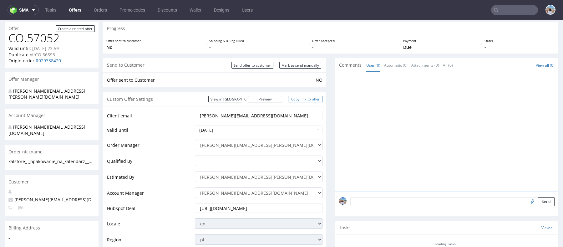
click at [302, 99] on link "Copy link to offer" at bounding box center [305, 99] width 34 height 7
click at [277, 98] on link "Preview" at bounding box center [265, 99] width 34 height 7
click at [301, 97] on link "Copy link to offer" at bounding box center [305, 99] width 34 height 7
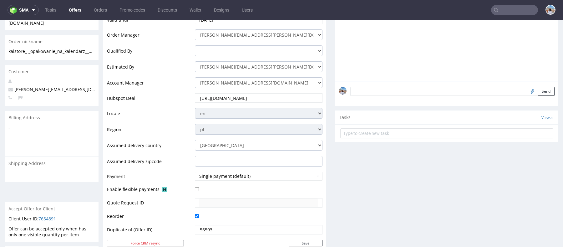
scroll to position [0, 0]
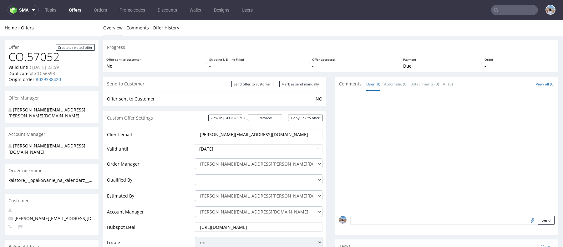
click at [310, 78] on div "Send to Customer Send offer to customer Mark as send manually" at bounding box center [214, 84] width 223 height 14
click at [304, 85] on input "Mark as send manually" at bounding box center [300, 84] width 42 height 7
type input "In progress..."
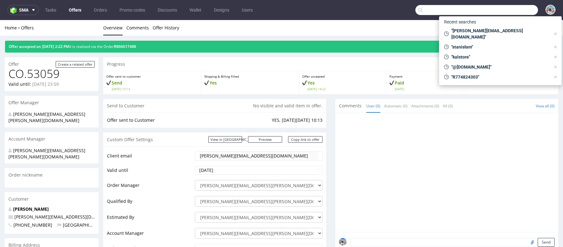
click at [504, 15] on input "text" at bounding box center [476, 10] width 123 height 10
paste input "[PERSON_NAME][EMAIL_ADDRESS][DOMAIN_NAME]"
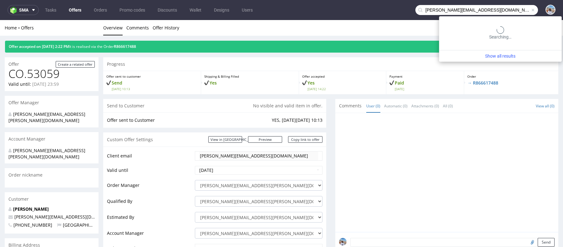
type input "[PERSON_NAME][EMAIL_ADDRESS][DOMAIN_NAME]"
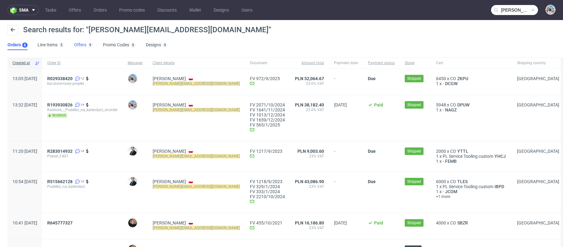
click at [81, 50] on link "Offers 9" at bounding box center [83, 45] width 19 height 10
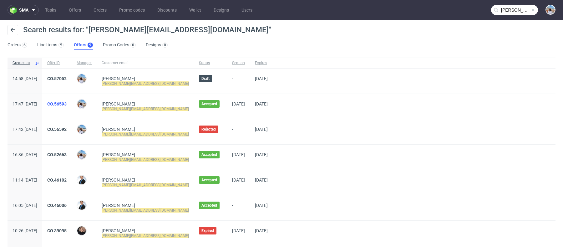
click at [67, 104] on link "CO.56593" at bounding box center [56, 103] width 19 height 5
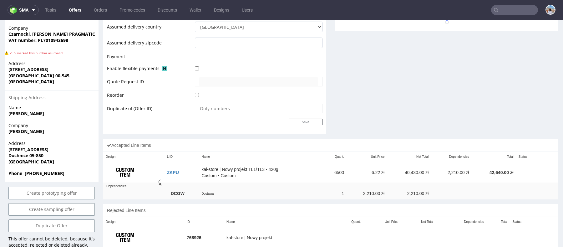
scroll to position [280, 0]
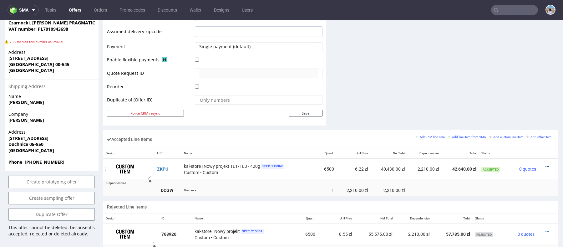
click at [545, 165] on icon at bounding box center [546, 167] width 3 height 4
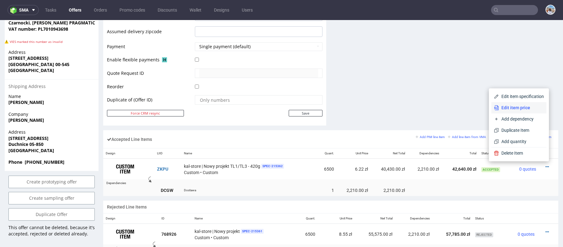
click at [513, 107] on span "Edit item price" at bounding box center [521, 107] width 45 height 6
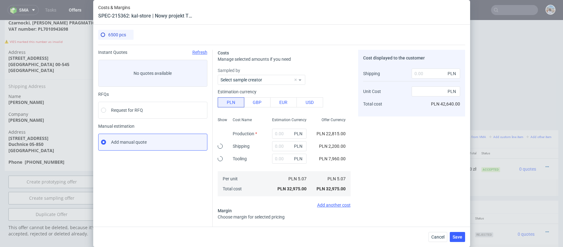
type input "22815"
type input "2200"
type input "7960"
type input "22.71"
type input "2210"
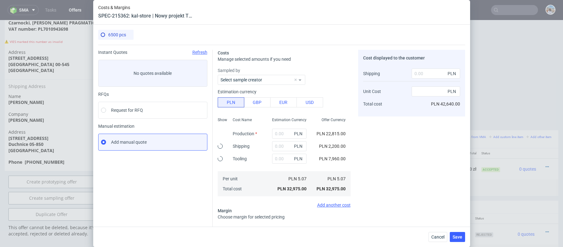
type input "6.22"
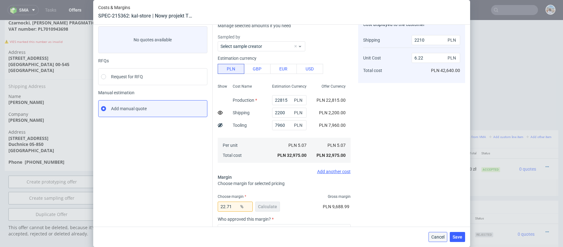
click at [438, 235] on span "Cancel" at bounding box center [437, 237] width 13 height 4
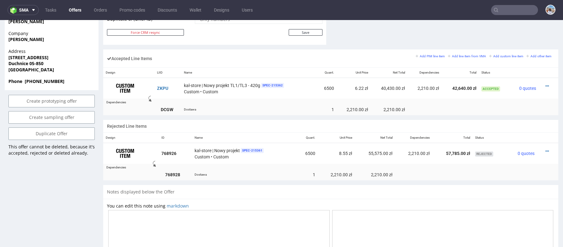
scroll to position [363, 0]
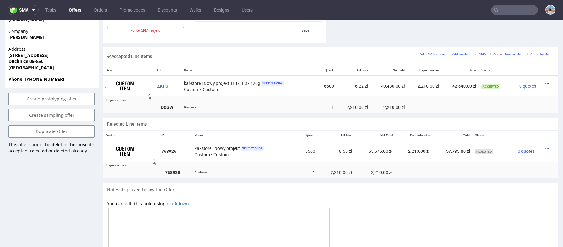
click at [545, 82] on icon at bounding box center [546, 84] width 3 height 4
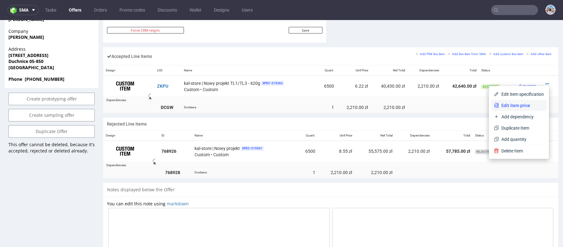
click at [512, 108] on span "Edit item price" at bounding box center [521, 105] width 45 height 6
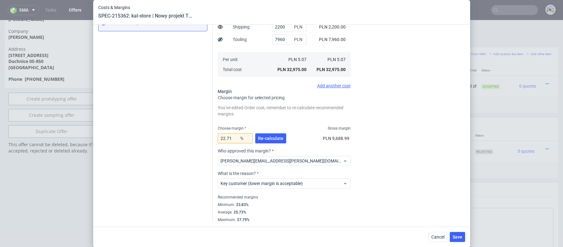
scroll to position [0, 0]
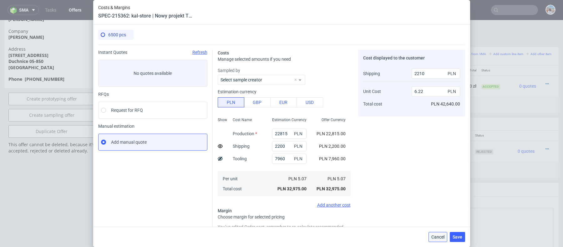
click at [439, 233] on button "Cancel" at bounding box center [437, 237] width 19 height 10
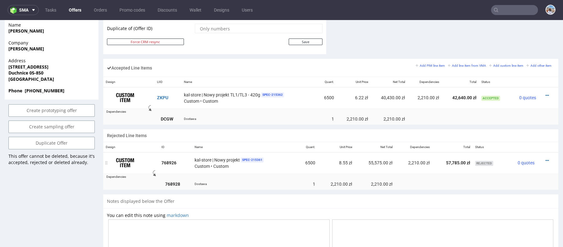
scroll to position [455, 0]
